Goal: Browse casually

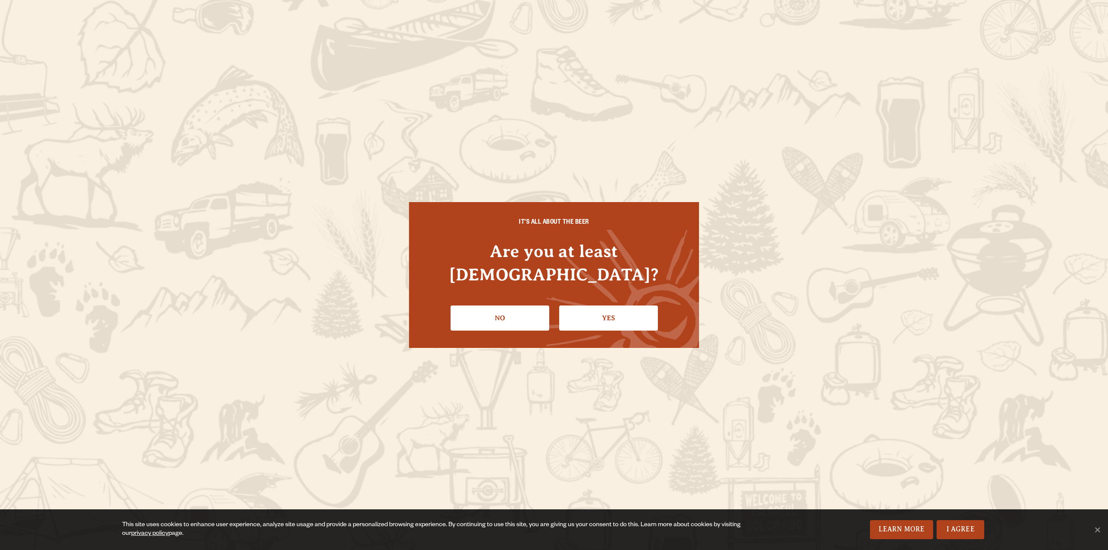
click at [640, 320] on div "IT'S ALL ABOUT THE BEER Are you at least [DEMOGRAPHIC_DATA]? No Yes" at bounding box center [554, 275] width 290 height 146
click at [613, 309] on link "Yes" at bounding box center [608, 318] width 99 height 25
